Goal: Task Accomplishment & Management: Manage account settings

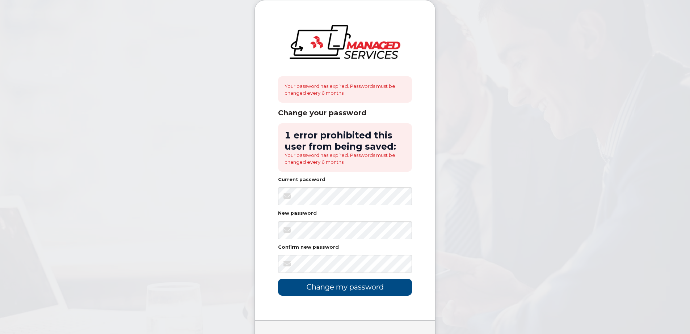
click at [309, 240] on form "1 error prohibited this user from being saved: Your password has expired. Passw…" at bounding box center [345, 209] width 134 height 173
click at [227, 227] on body "Your password has expired. Passwords must be changed every 6 months. Change you…" at bounding box center [345, 186] width 690 height 373
click at [278, 279] on input "Change my password" at bounding box center [345, 287] width 134 height 17
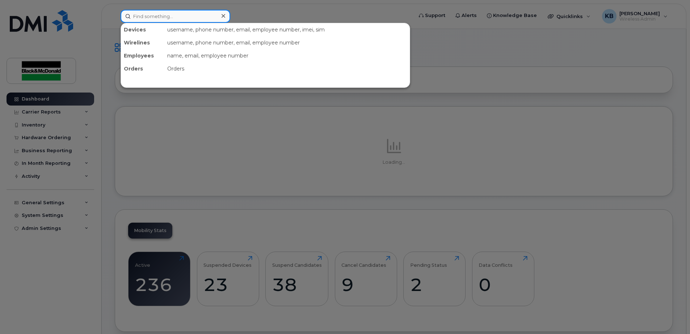
click at [166, 17] on input at bounding box center [176, 16] width 110 height 13
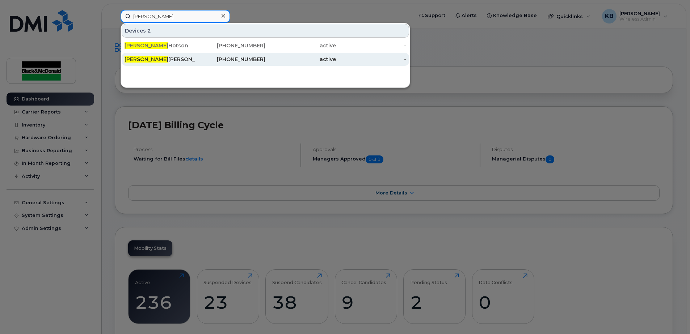
type input "jay"
click at [126, 59] on span "Jay" at bounding box center [146, 59] width 44 height 7
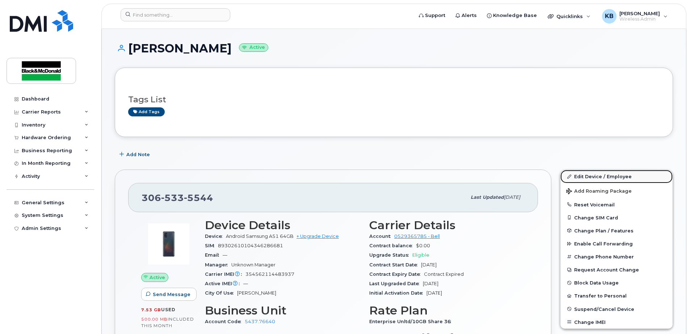
click at [596, 177] on link "Edit Device / Employee" at bounding box center [616, 176] width 112 height 13
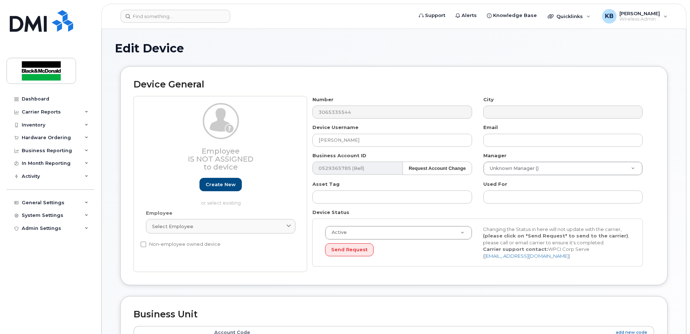
select select "91426"
click at [254, 140] on div "Employee Is not assigned to device Create new or select existing Employee Selec…" at bounding box center [394, 184] width 520 height 176
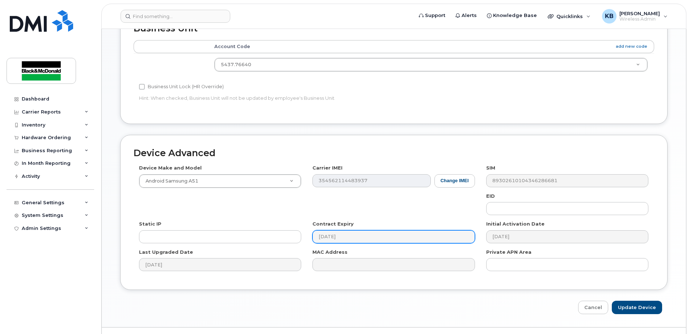
scroll to position [303, 0]
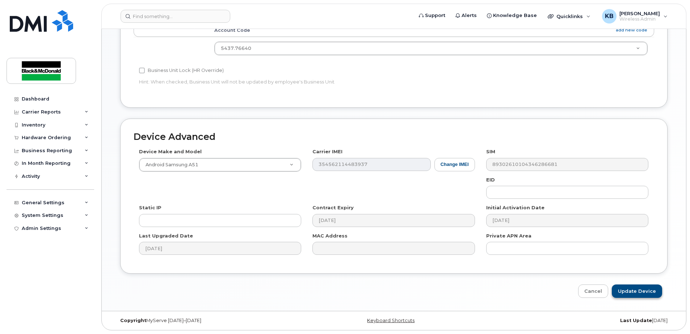
type input "Carolyn Zaharychuk"
click at [631, 288] on input "Update Device" at bounding box center [637, 291] width 50 height 13
type input "Saving..."
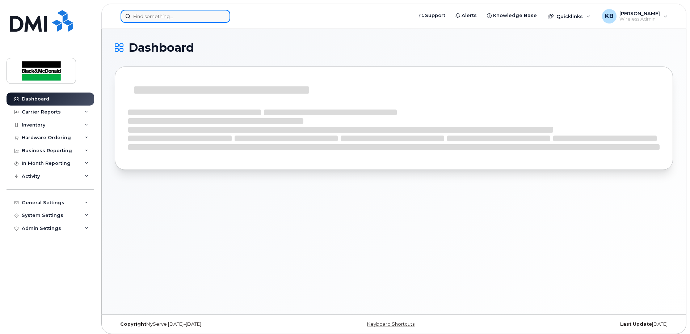
click at [151, 17] on input at bounding box center [176, 16] width 110 height 13
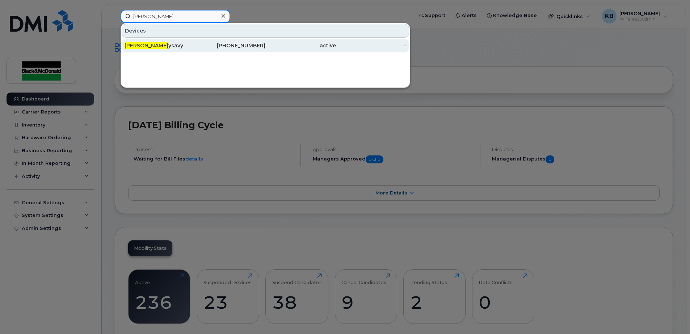
type input "[PERSON_NAME]"
click at [163, 42] on div "[PERSON_NAME]" at bounding box center [159, 45] width 71 height 13
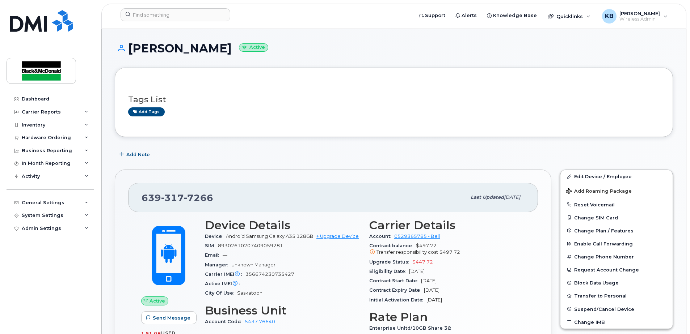
scroll to position [84, 0]
